Goal: Check status: Check status

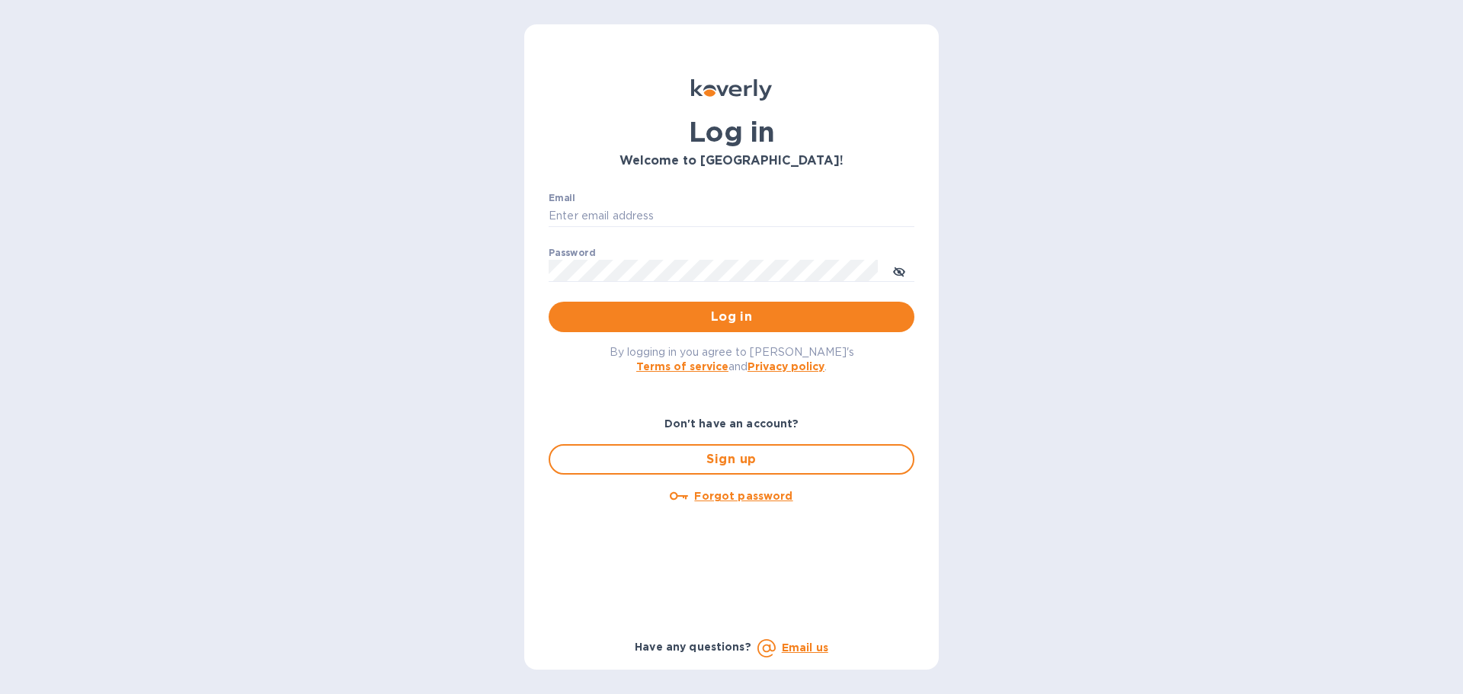
click at [696, 196] on div "Email ​" at bounding box center [732, 220] width 366 height 55
click at [694, 211] on input "Email" at bounding box center [732, 216] width 366 height 23
type input "hbrachrealestate@gmail.com"
click at [549, 302] on button "Log in" at bounding box center [732, 317] width 366 height 30
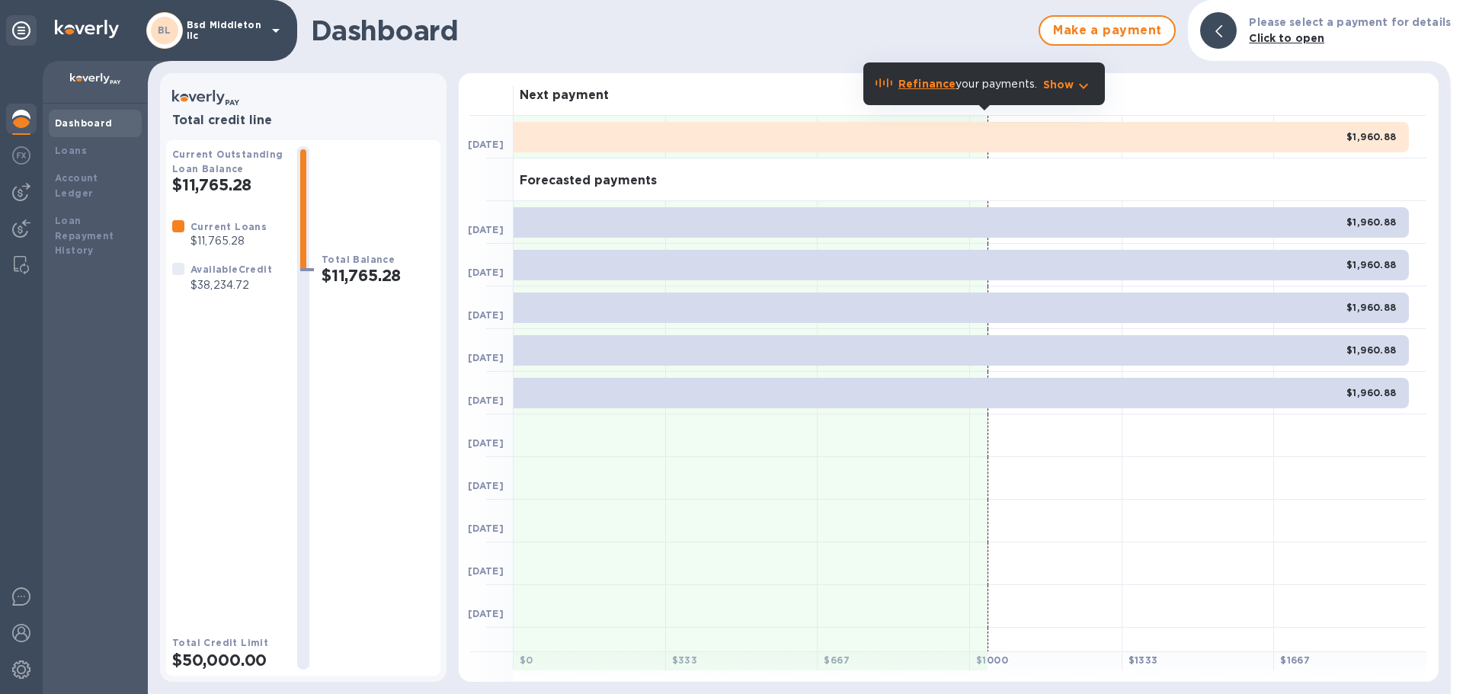
click at [221, 39] on p "Bsd Middleton llc" at bounding box center [225, 30] width 76 height 21
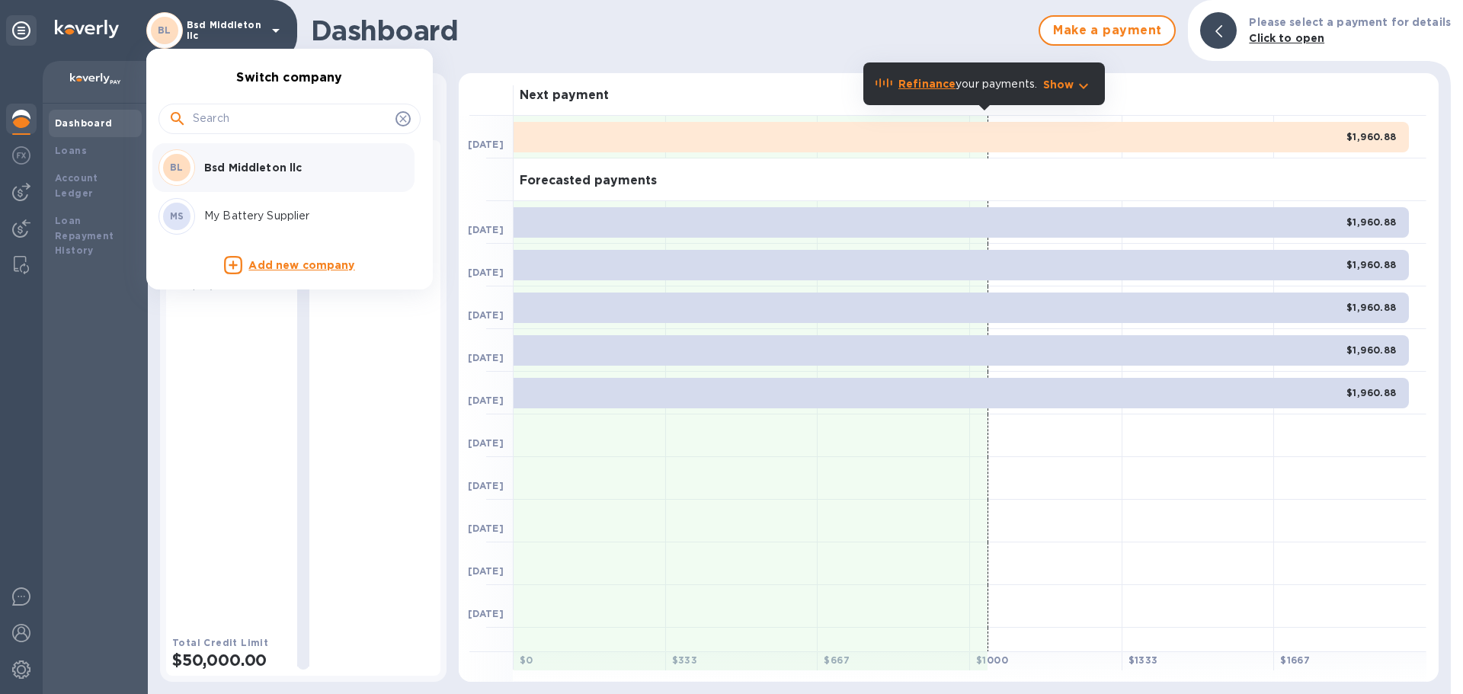
click at [222, 213] on p "My Battery Supplier" at bounding box center [300, 216] width 192 height 16
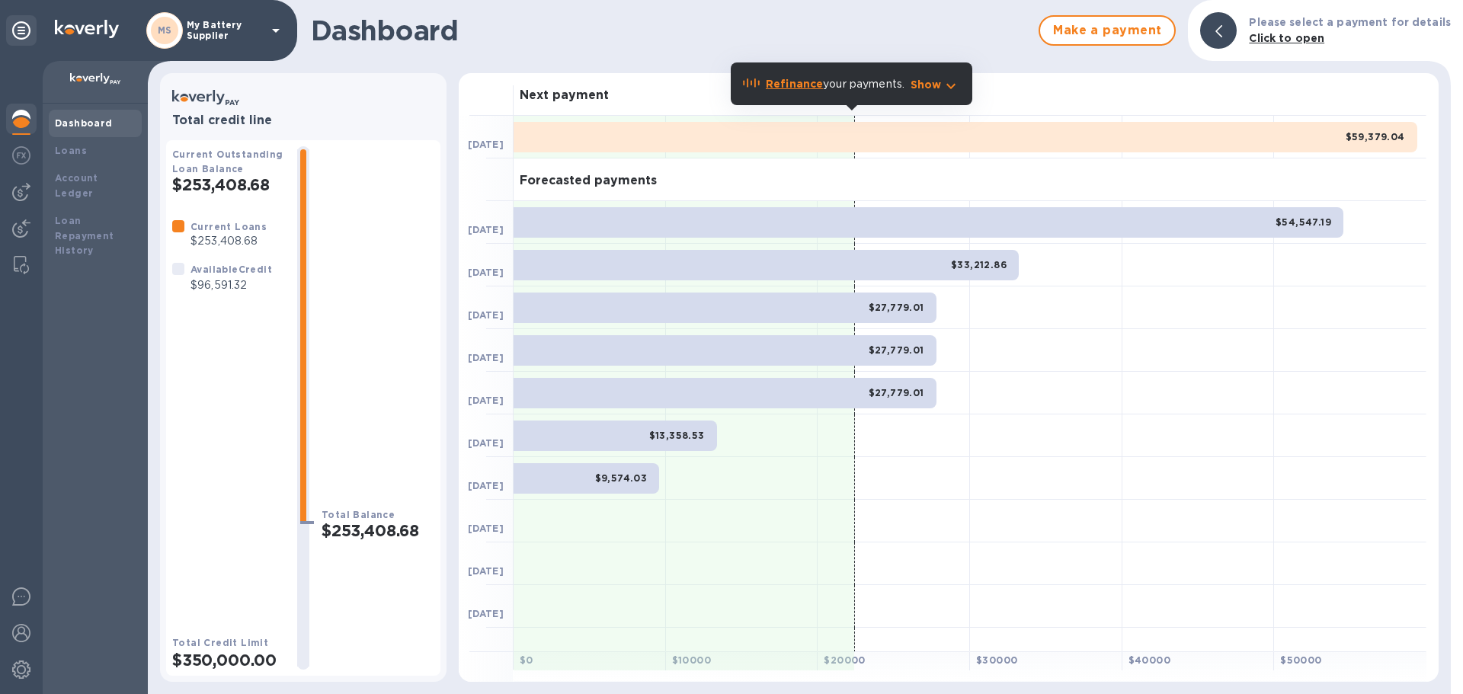
click at [224, 281] on p "$96,591.32" at bounding box center [231, 285] width 82 height 16
copy p "96,591.32"
